Goal: Entertainment & Leisure: Consume media (video, audio)

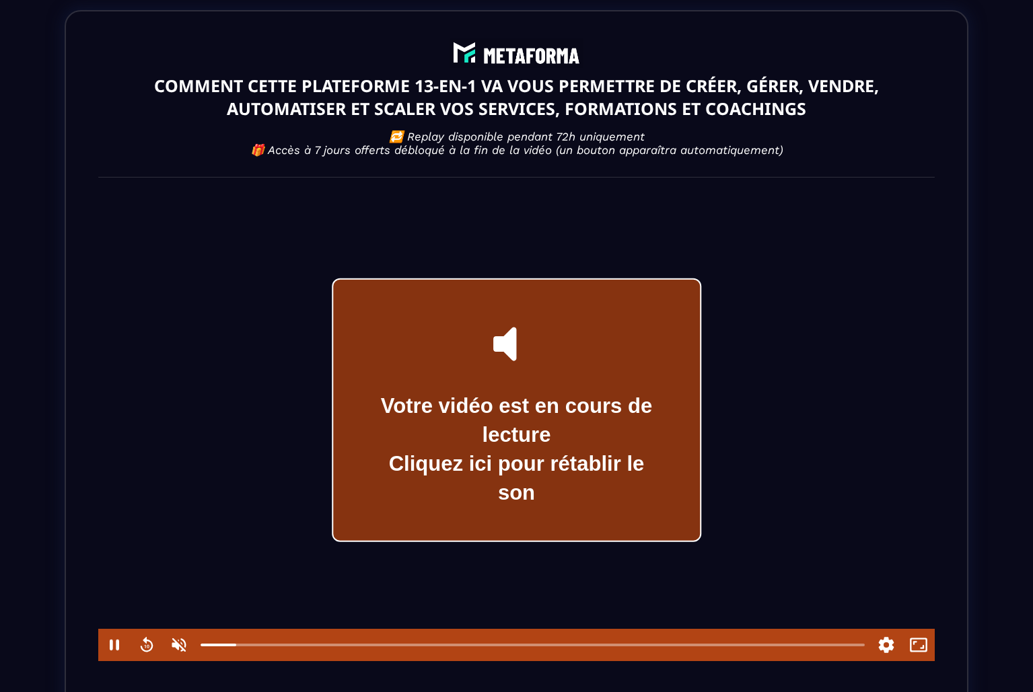
click at [498, 441] on div "Votre vidéo est en cours de lecture Cliquez ici pour rétablir le son" at bounding box center [515, 450] width 293 height 116
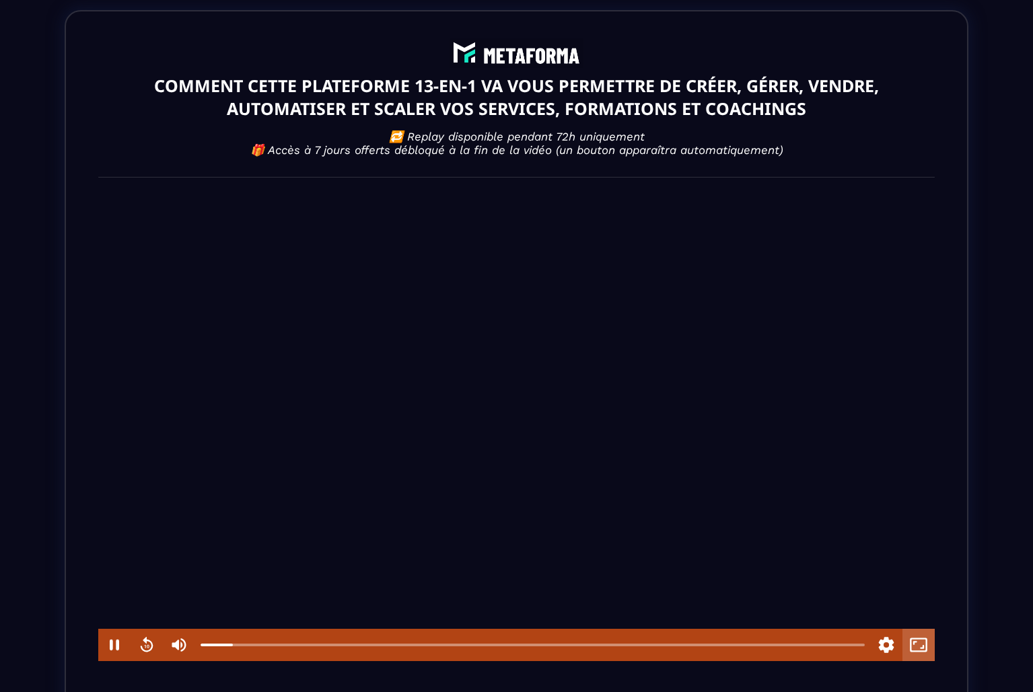
click at [919, 654] on button "Fullscreen" at bounding box center [918, 645] width 32 height 32
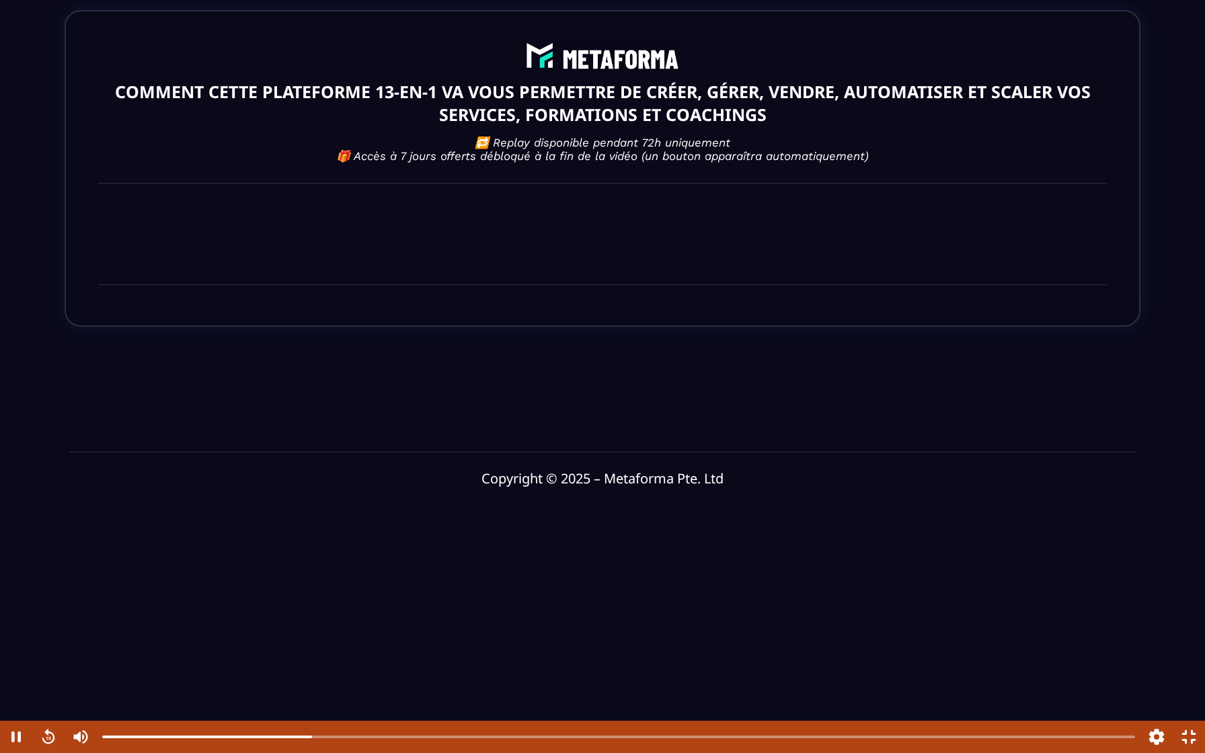
click at [743, 692] on div at bounding box center [619, 737] width 1044 height 32
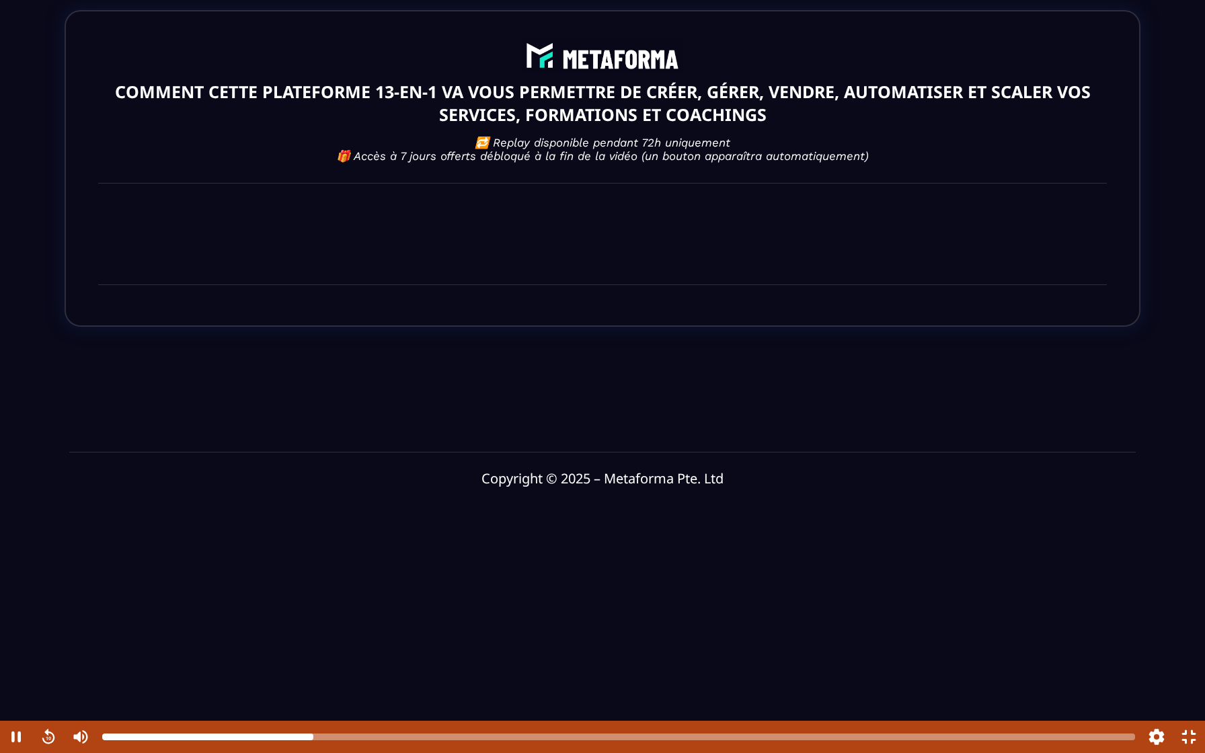
click at [743, 692] on div at bounding box center [618, 737] width 1033 height 11
click at [939, 692] on div at bounding box center [618, 737] width 1033 height 7
drag, startPoint x: 324, startPoint y: 738, endPoint x: 519, endPoint y: 745, distance: 194.5
click at [519, 692] on div at bounding box center [619, 737] width 1044 height 32
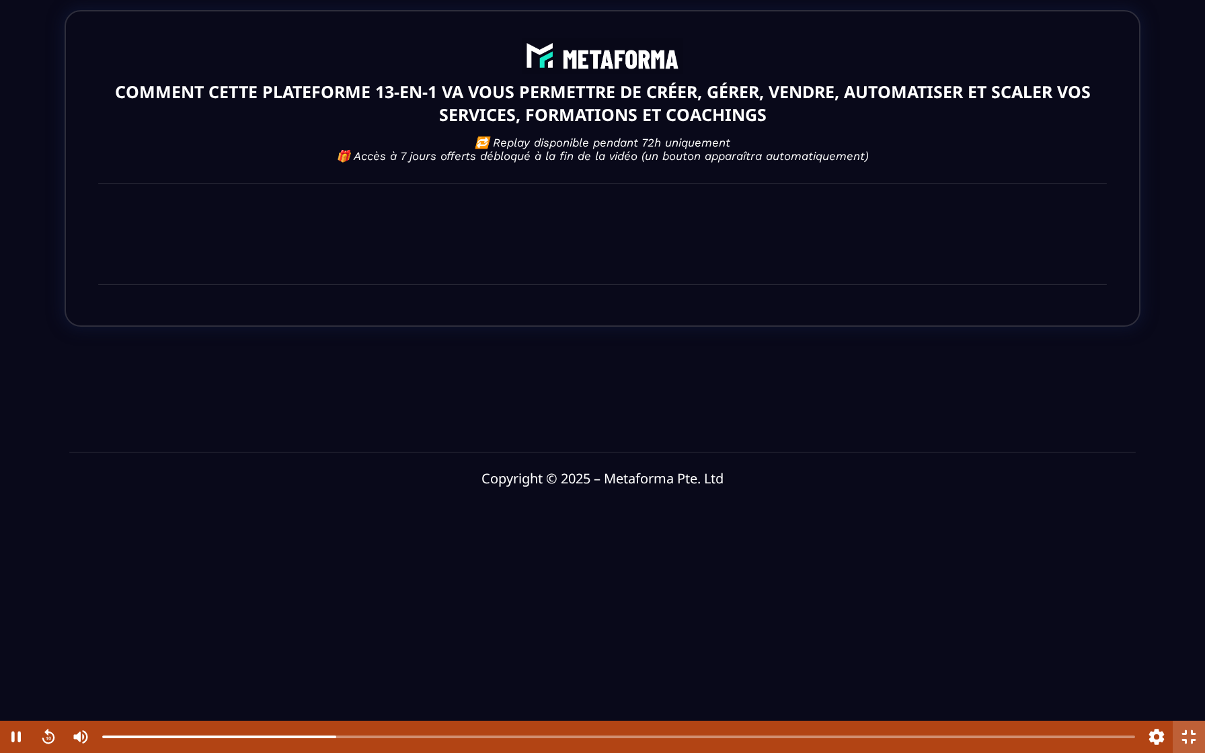
click at [1032, 692] on button "Fullscreen" at bounding box center [1189, 737] width 32 height 32
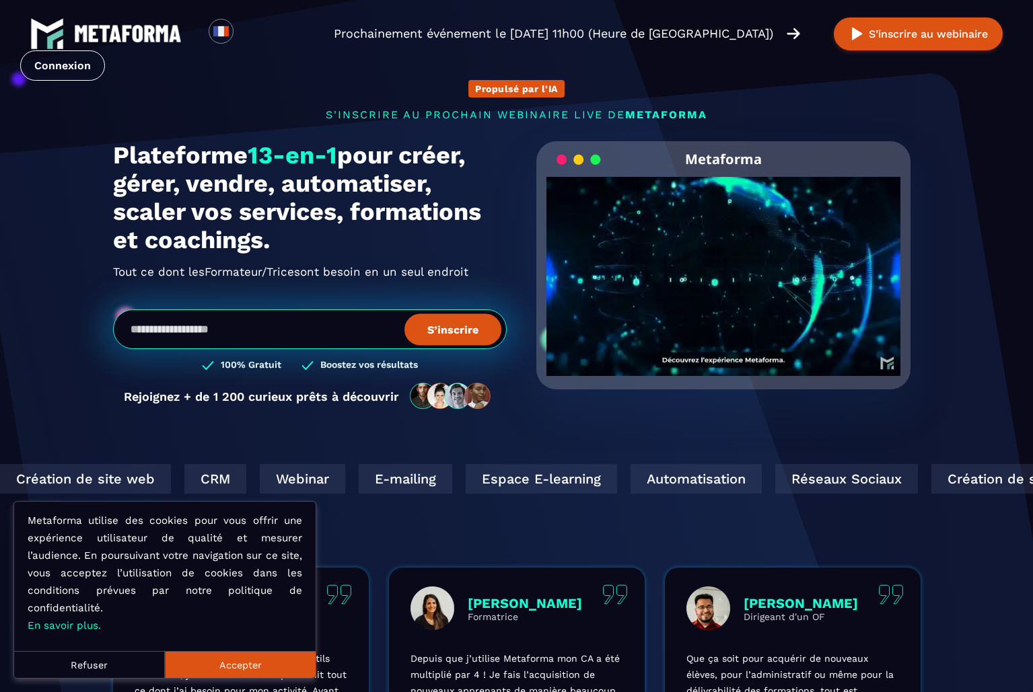
click at [724, 293] on video "Your browser does not support the video tag." at bounding box center [723, 265] width 355 height 177
click at [724, 277] on div "Click for sound @keyframes VOLUME_SMALL_WAVE_FLASH { 0% { opacity: 0; } 33% { o…" at bounding box center [723, 276] width 355 height 199
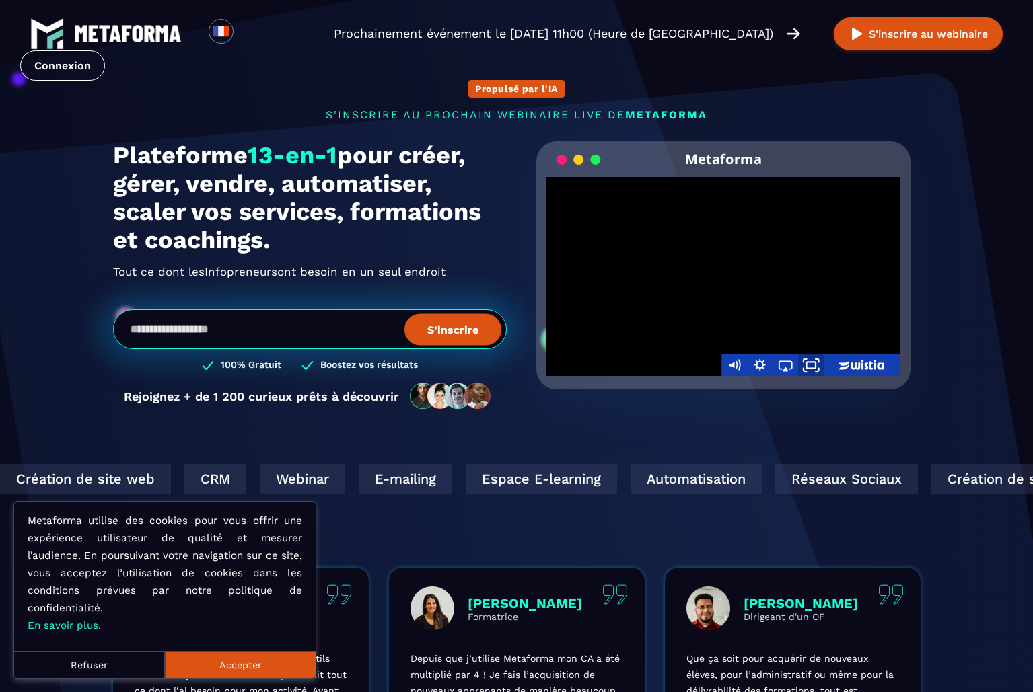
click at [809, 365] on icon "Fullscreen" at bounding box center [810, 365] width 31 height 26
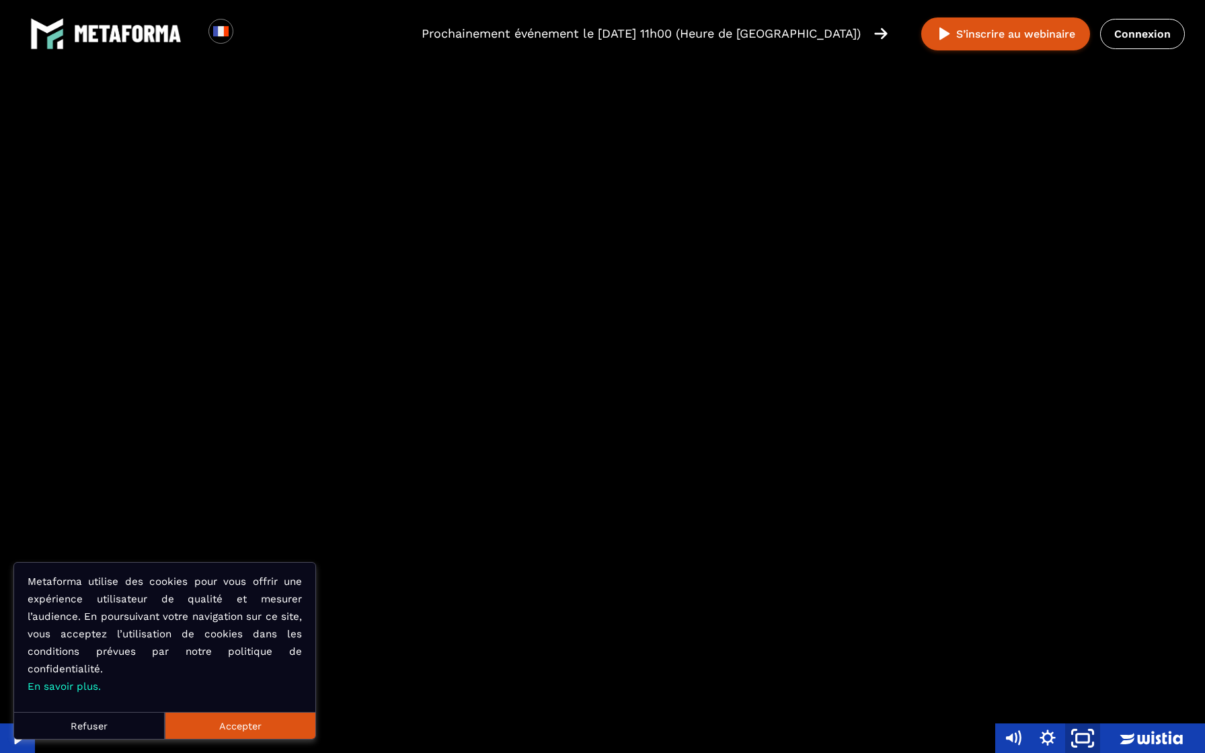
click at [1032, 692] on icon "Unfullscreen" at bounding box center [1083, 739] width 42 height 36
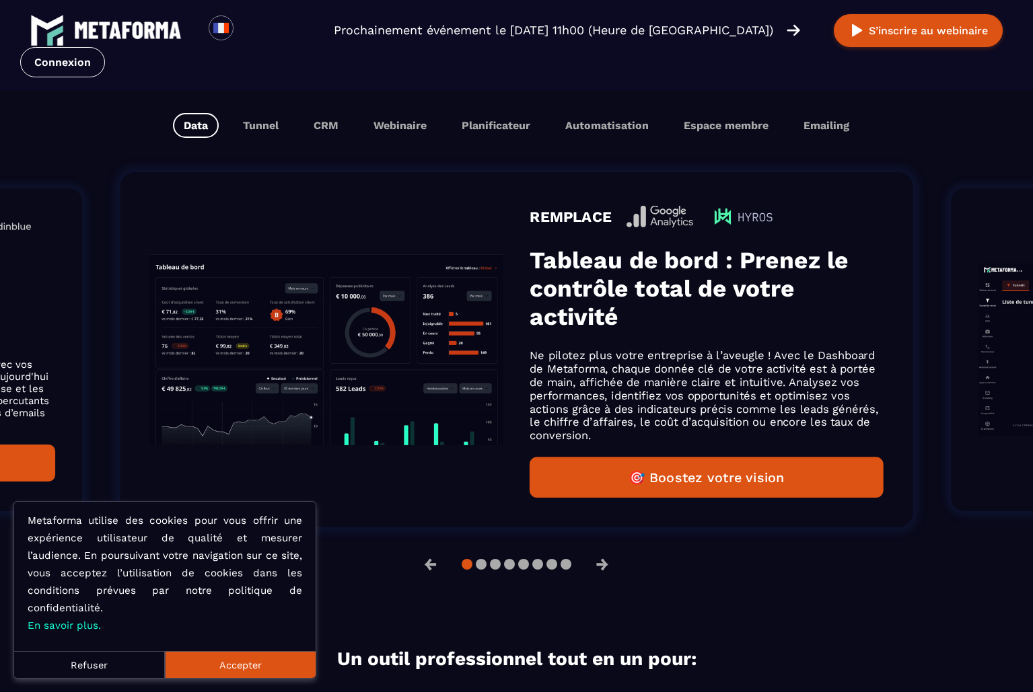
scroll to position [861, 0]
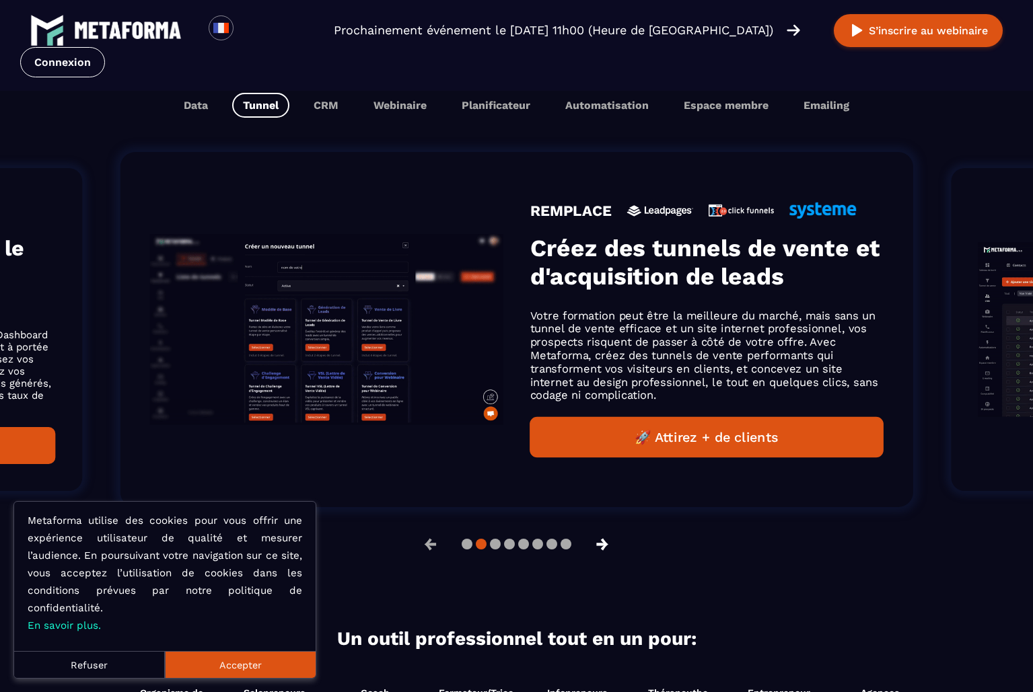
click at [607, 548] on button "→" at bounding box center [602, 544] width 35 height 32
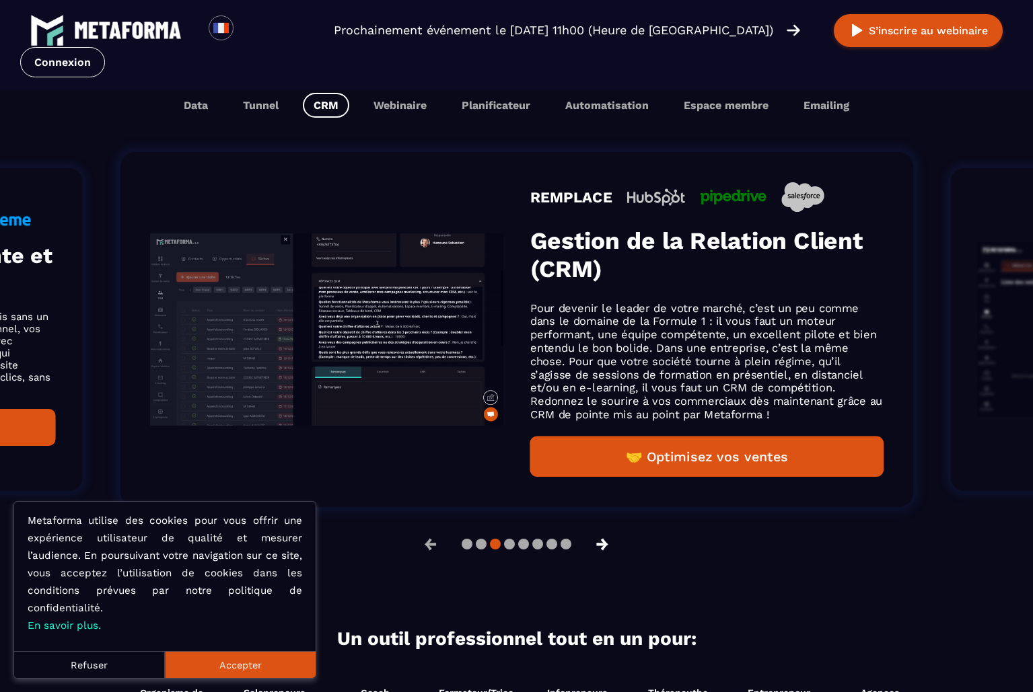
click at [607, 548] on button "→" at bounding box center [602, 544] width 35 height 32
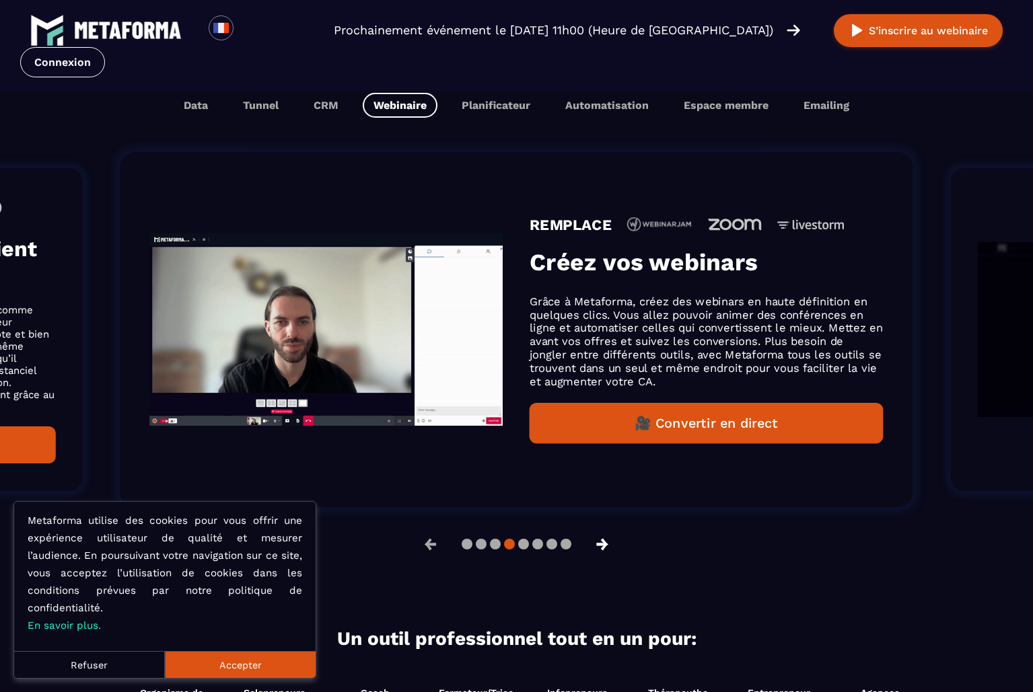
click at [607, 549] on button "→" at bounding box center [602, 544] width 35 height 32
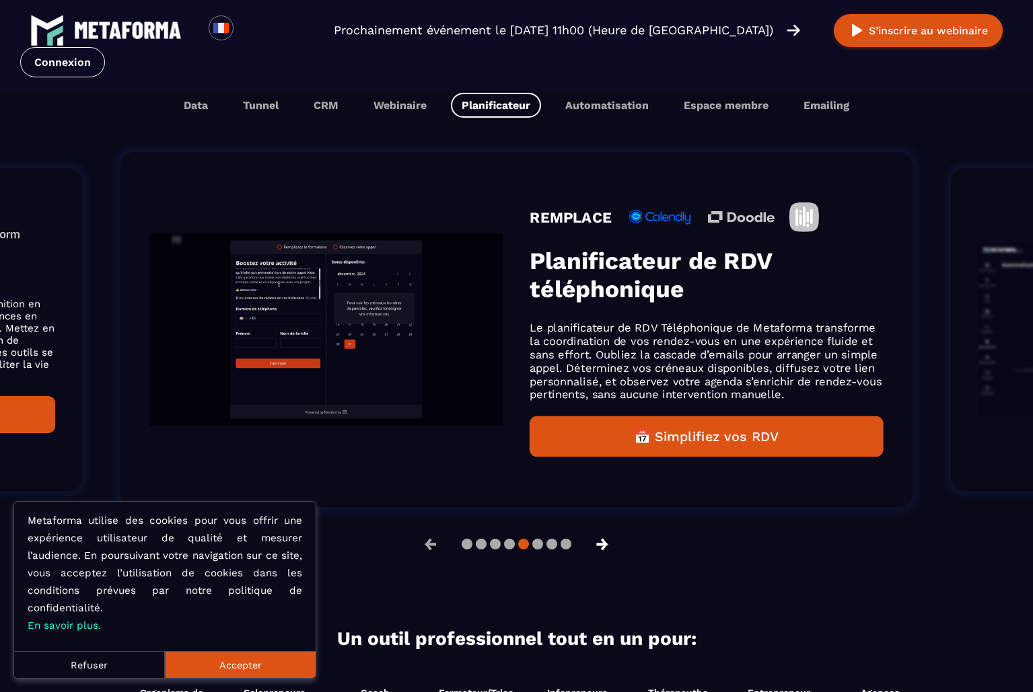
click at [607, 548] on button "→" at bounding box center [602, 544] width 35 height 32
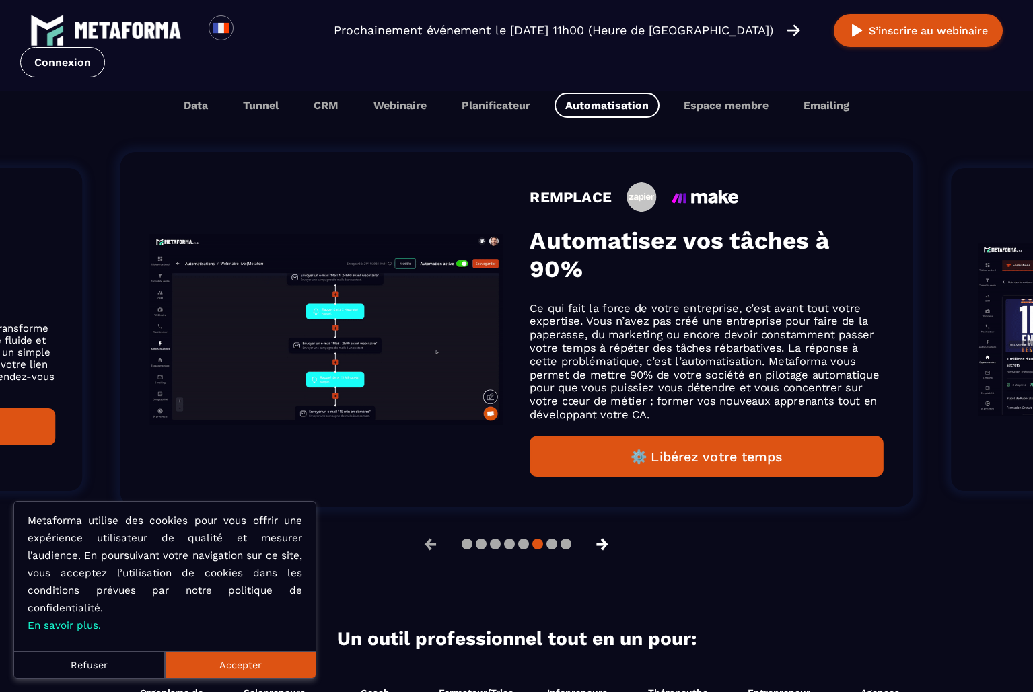
click at [608, 550] on button "→" at bounding box center [602, 544] width 35 height 32
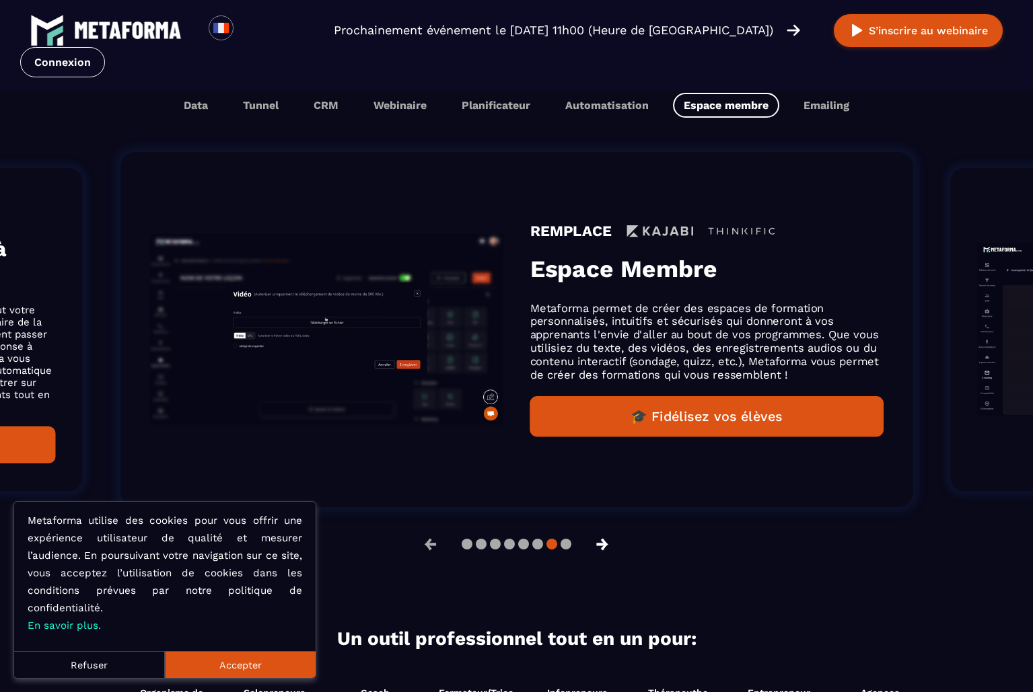
click at [607, 549] on button "→" at bounding box center [602, 544] width 35 height 32
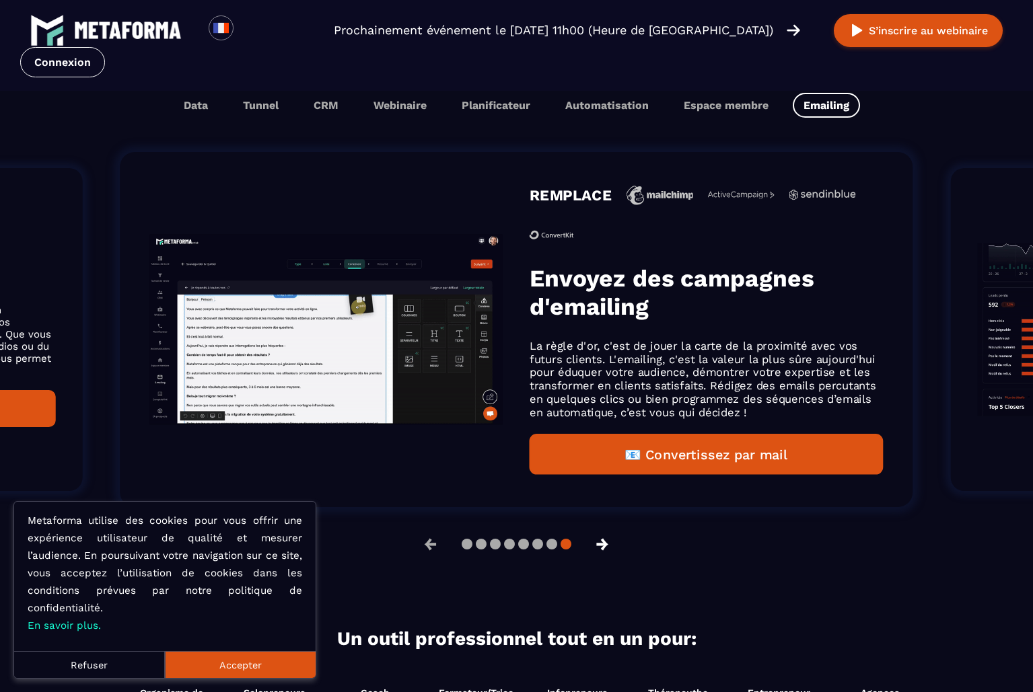
click at [609, 550] on button "→" at bounding box center [602, 544] width 35 height 32
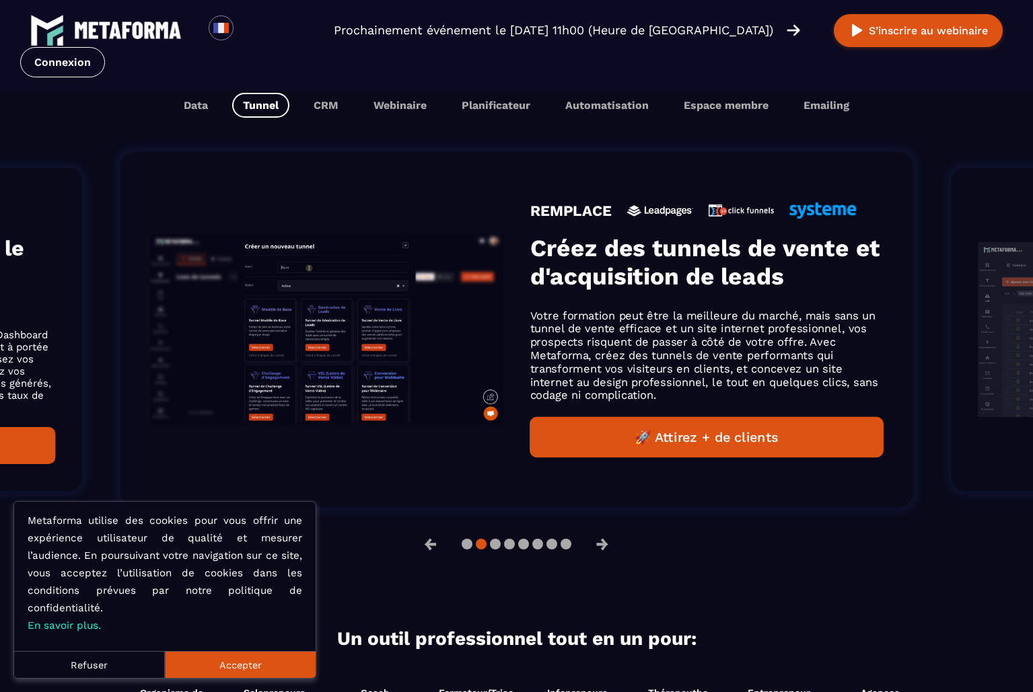
click at [232, 666] on button "Accepter" at bounding box center [240, 664] width 151 height 27
